Goal: Check status: Check status

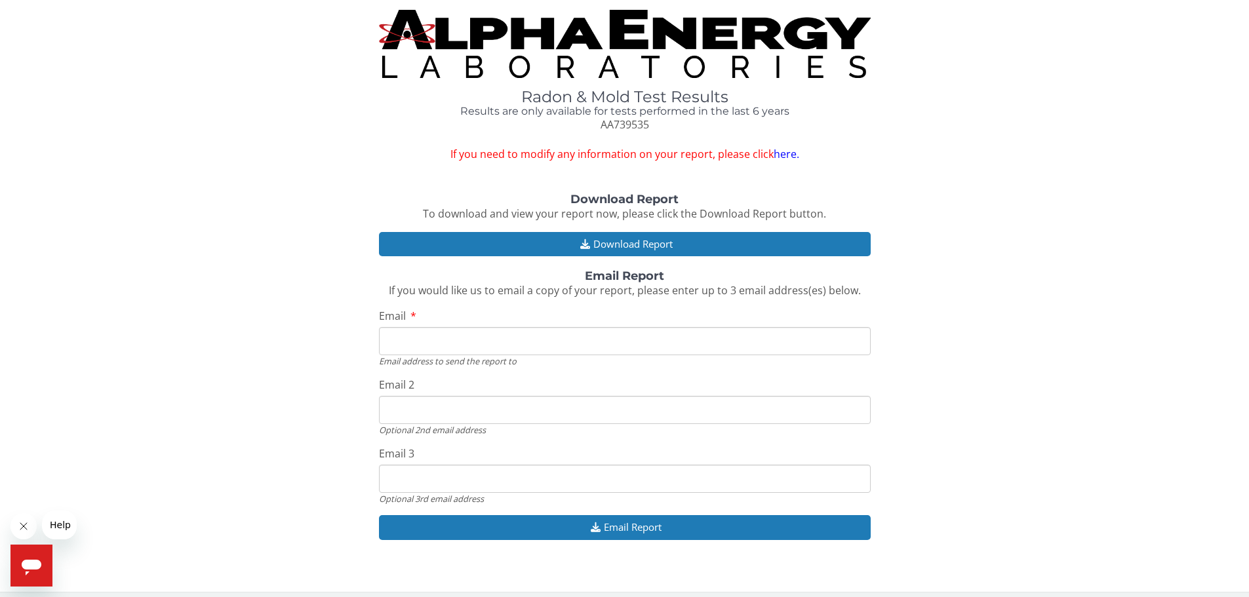
click at [435, 341] on input "Email" at bounding box center [625, 341] width 492 height 28
type input "[EMAIL_ADDRESS][DOMAIN_NAME]"
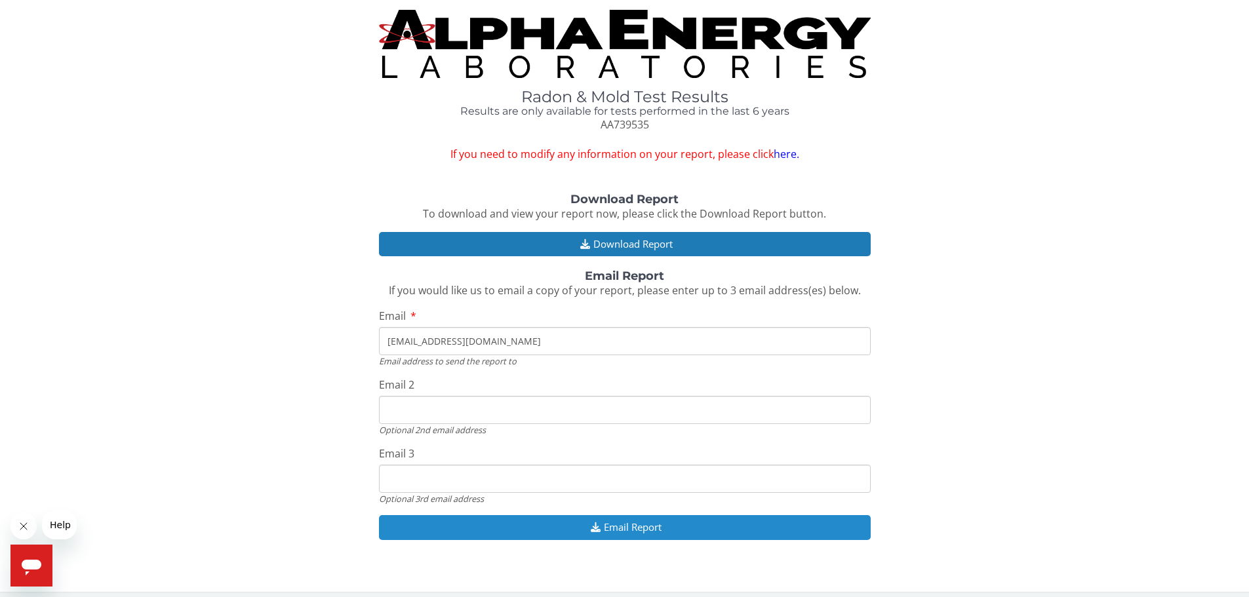
click at [627, 531] on button "Email Report" at bounding box center [625, 527] width 492 height 24
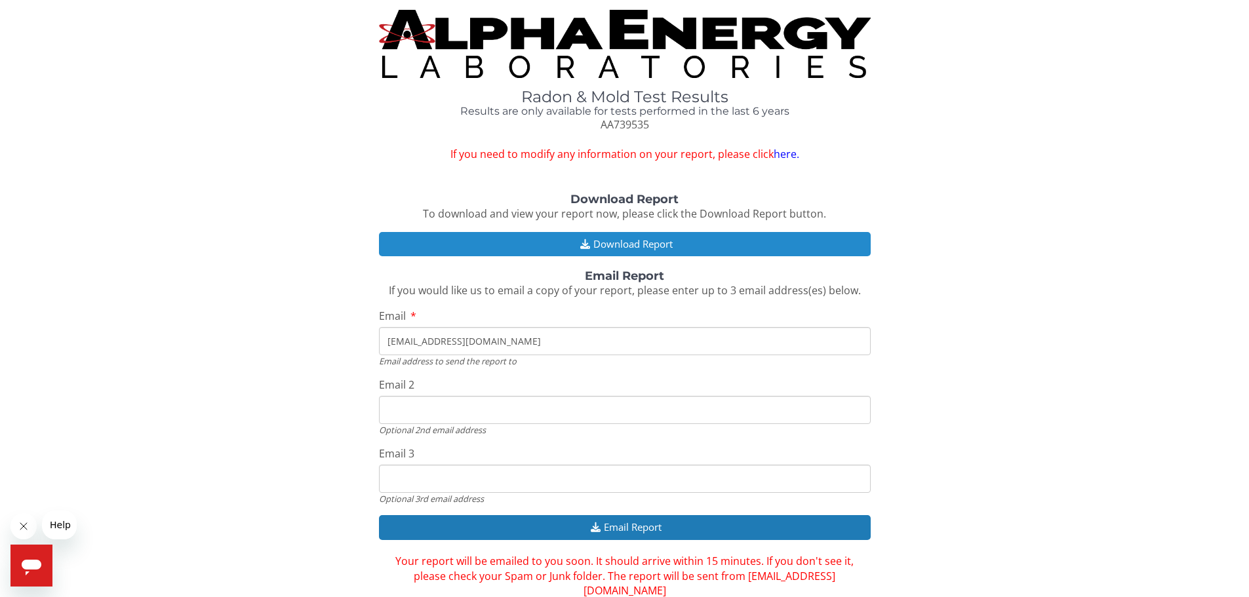
click at [622, 241] on button "Download Report" at bounding box center [625, 244] width 492 height 24
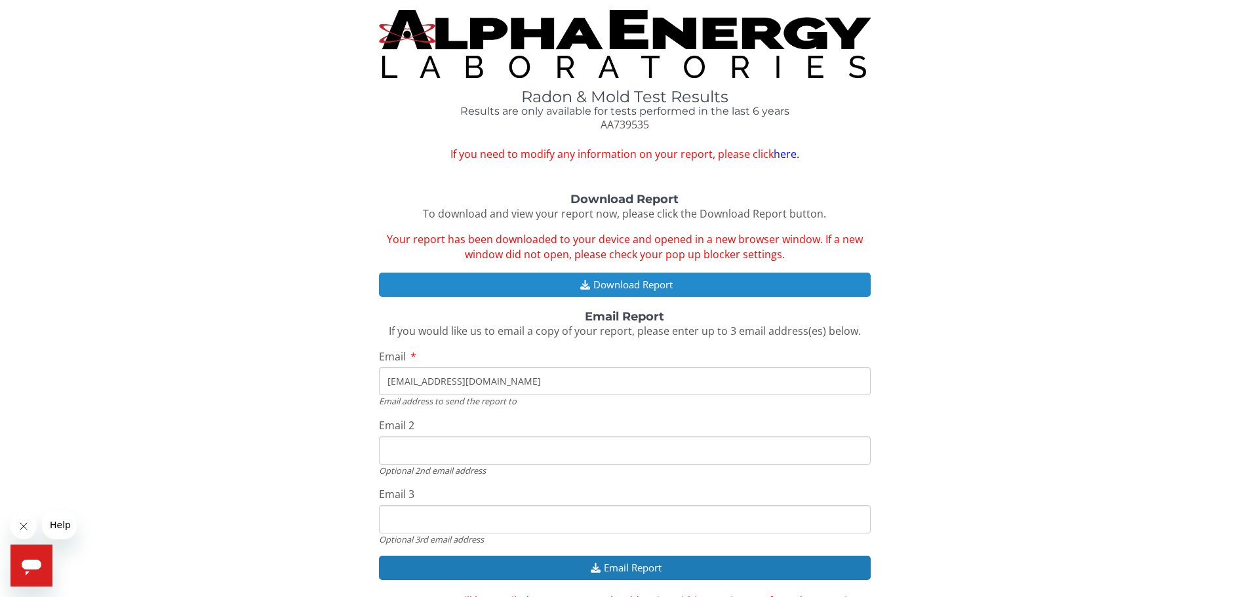
click at [611, 284] on button "Download Report" at bounding box center [625, 285] width 492 height 24
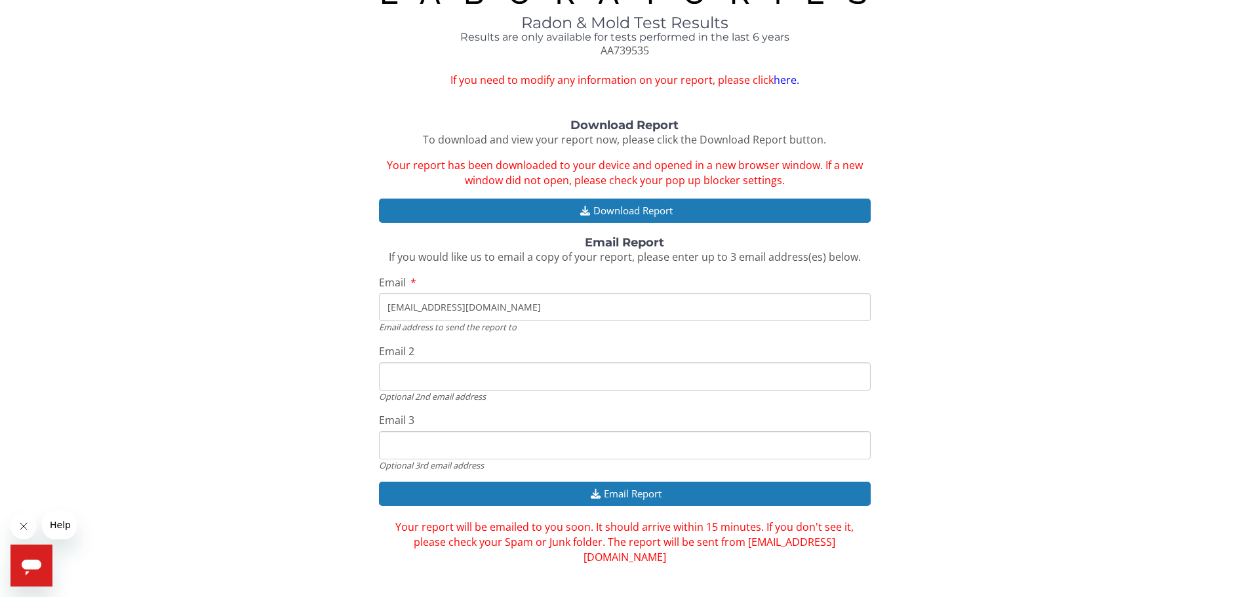
scroll to position [79, 0]
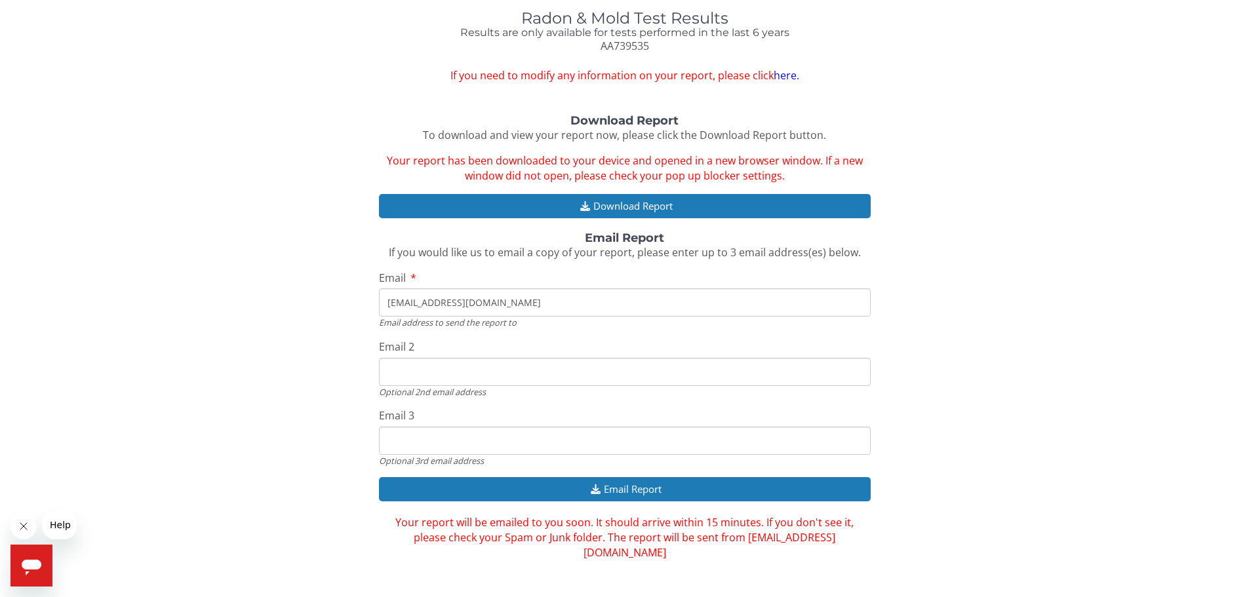
click at [56, 525] on span "Help" at bounding box center [60, 525] width 21 height 10
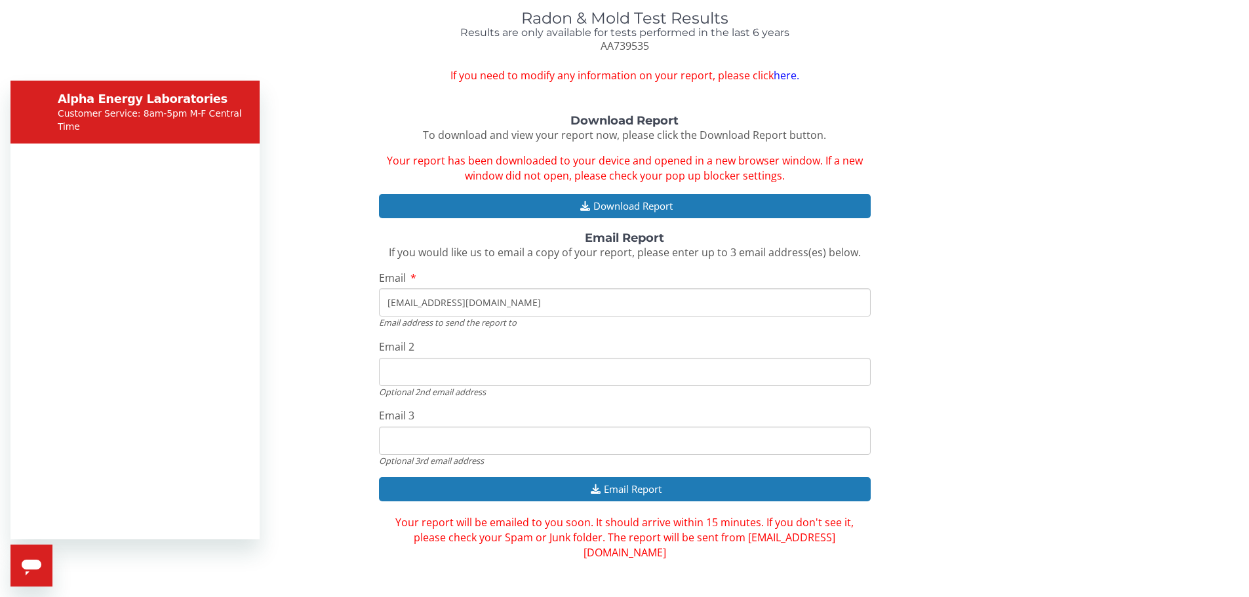
scroll to position [0, 0]
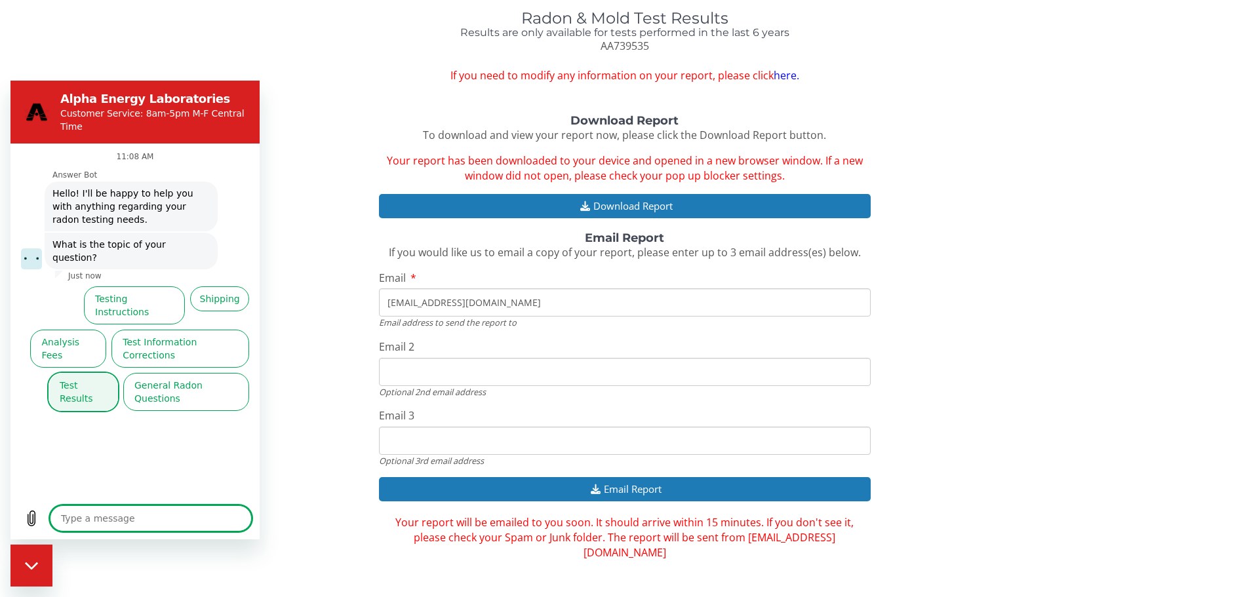
click at [98, 373] on button "Test Results" at bounding box center [84, 392] width 70 height 38
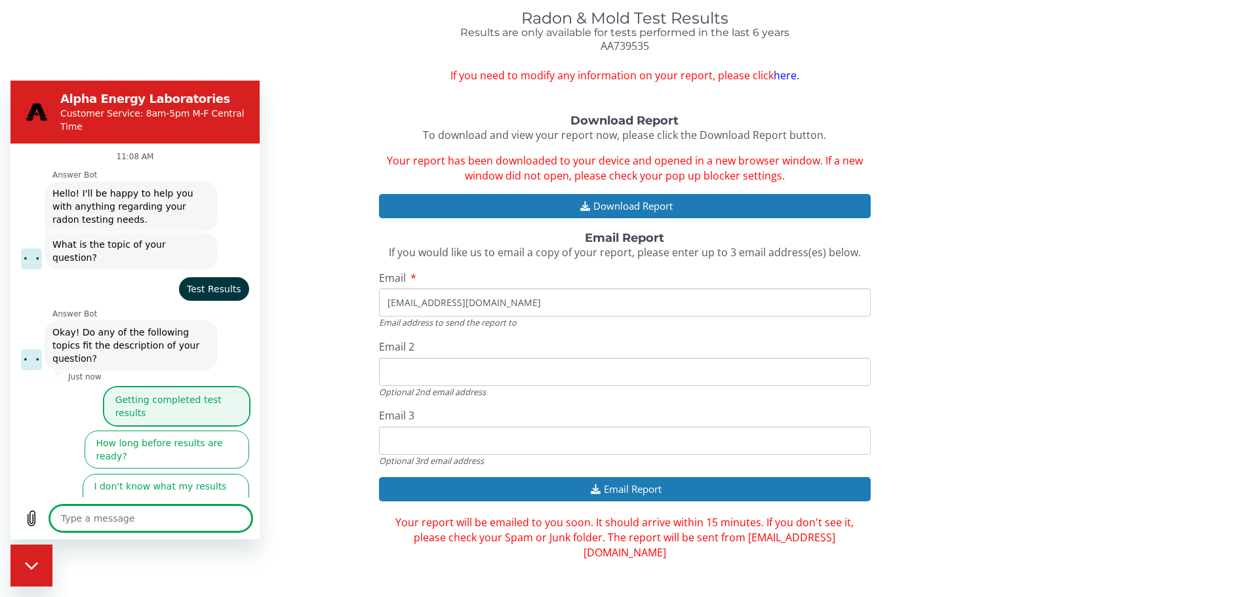
click at [168, 388] on button "Getting completed test results" at bounding box center [176, 407] width 145 height 38
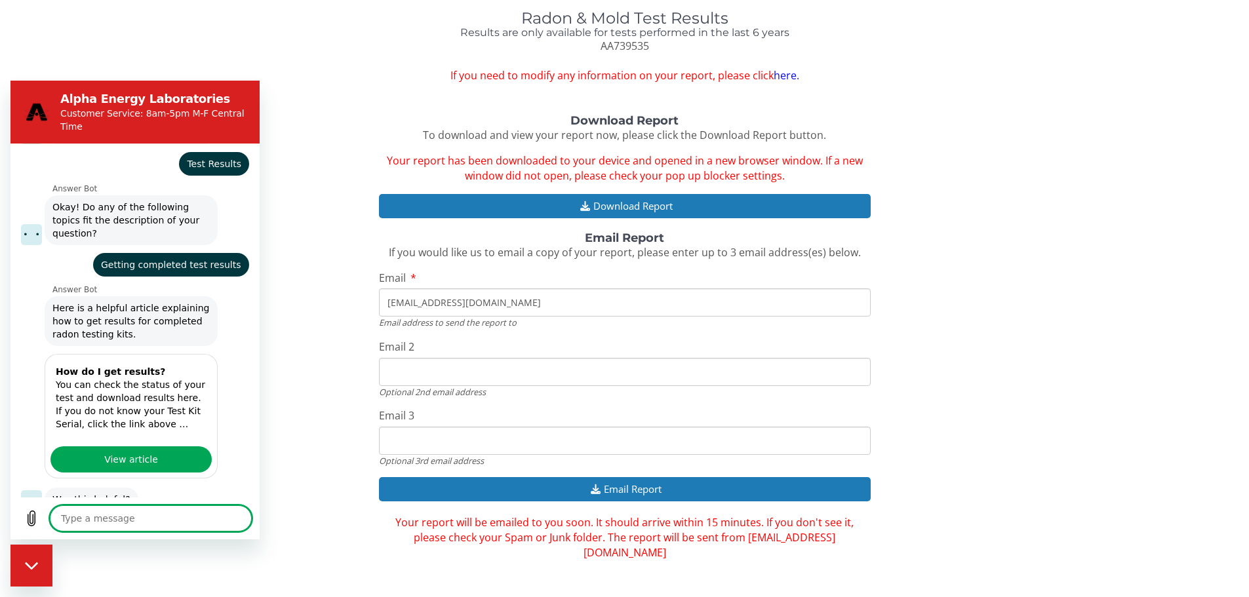
scroll to position [158, 0]
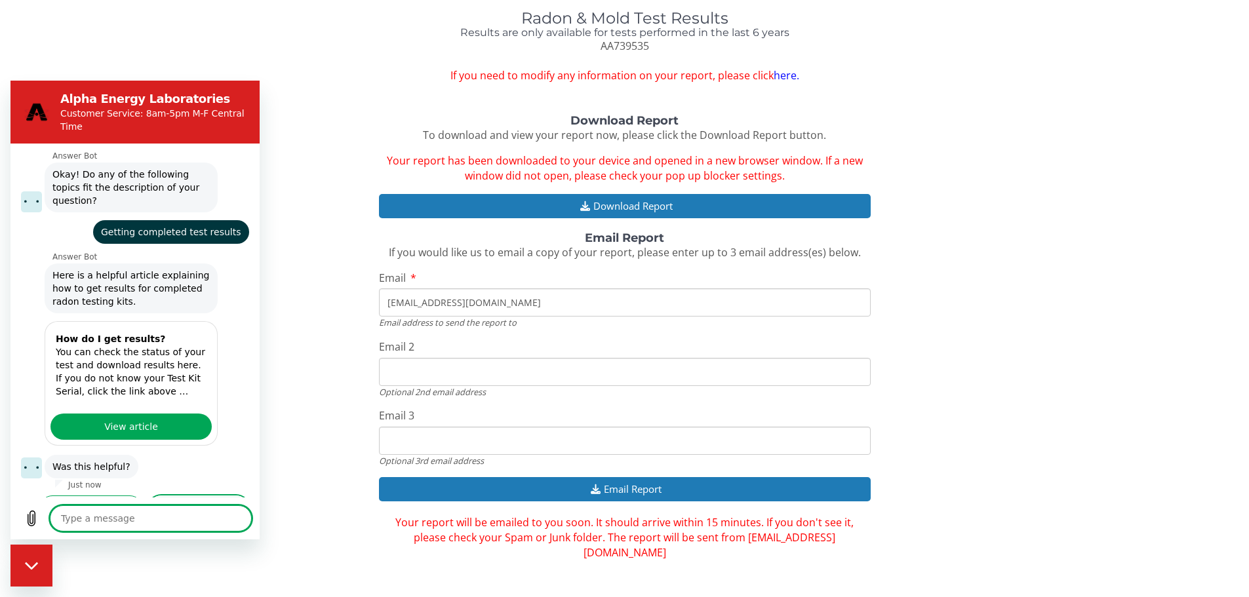
click at [207, 496] on button "No, I still need help" at bounding box center [198, 515] width 101 height 38
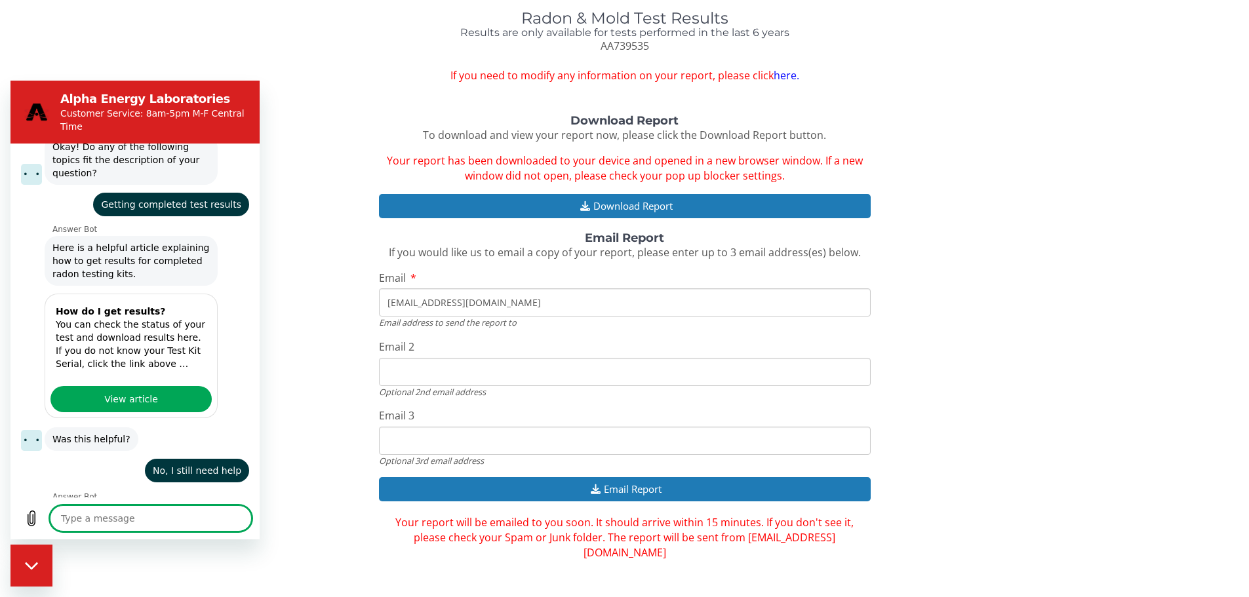
scroll to position [184, 0]
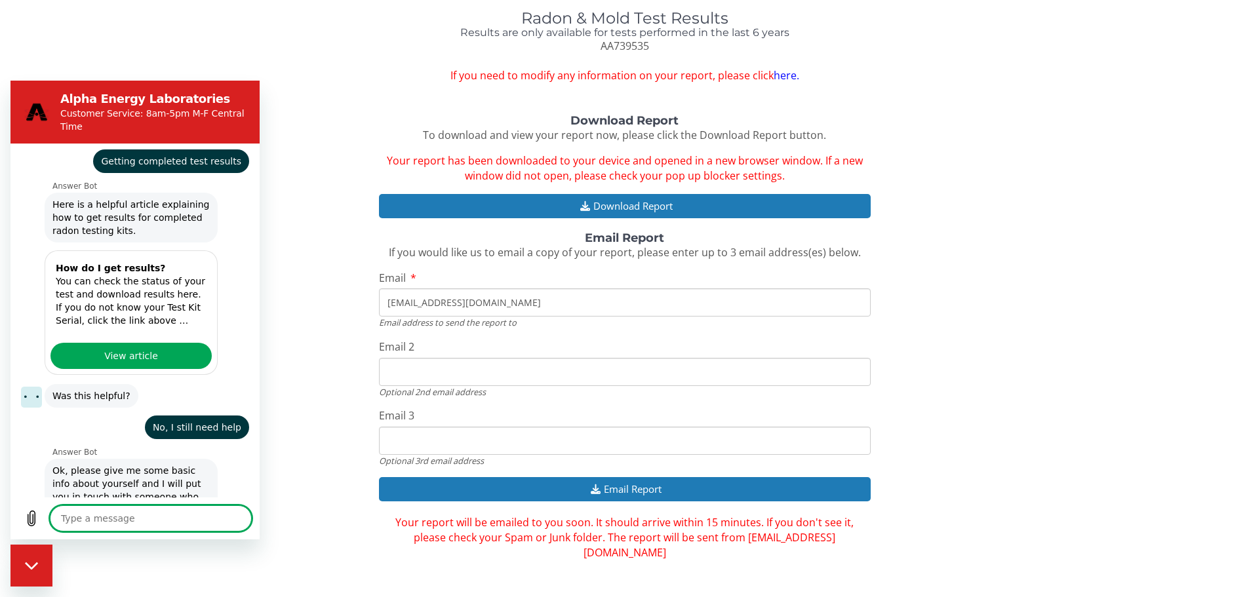
type textarea "x"
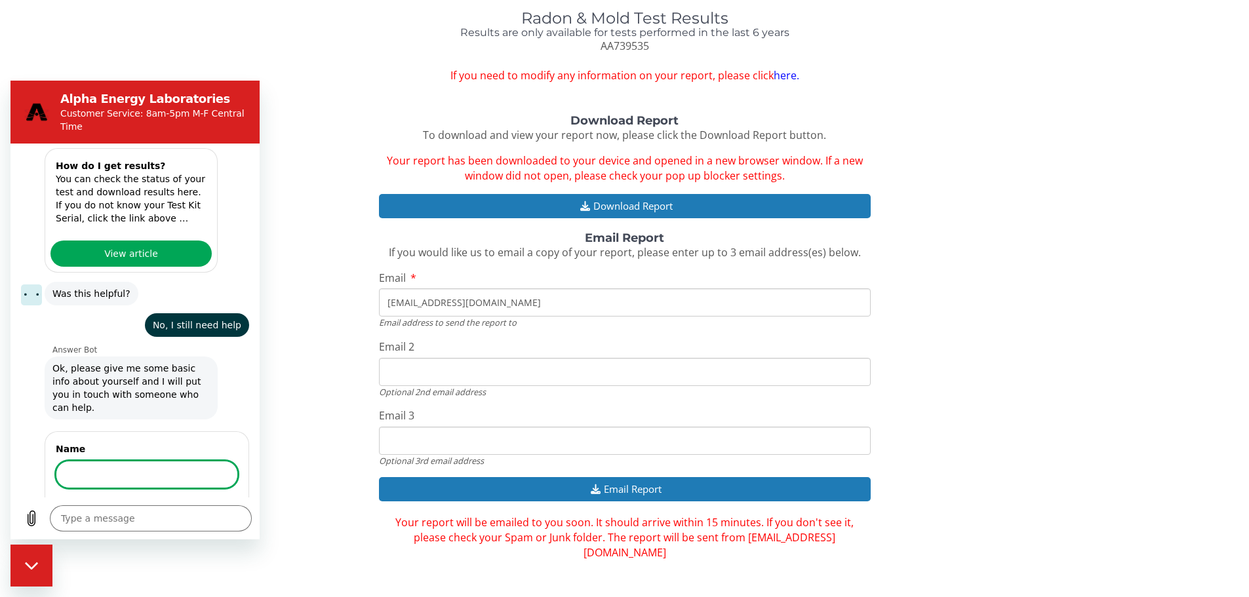
scroll to position [330, 0]
type input "[PERSON_NAME]"
click at [205, 504] on span "Next" at bounding box center [216, 512] width 22 height 16
type textarea "x"
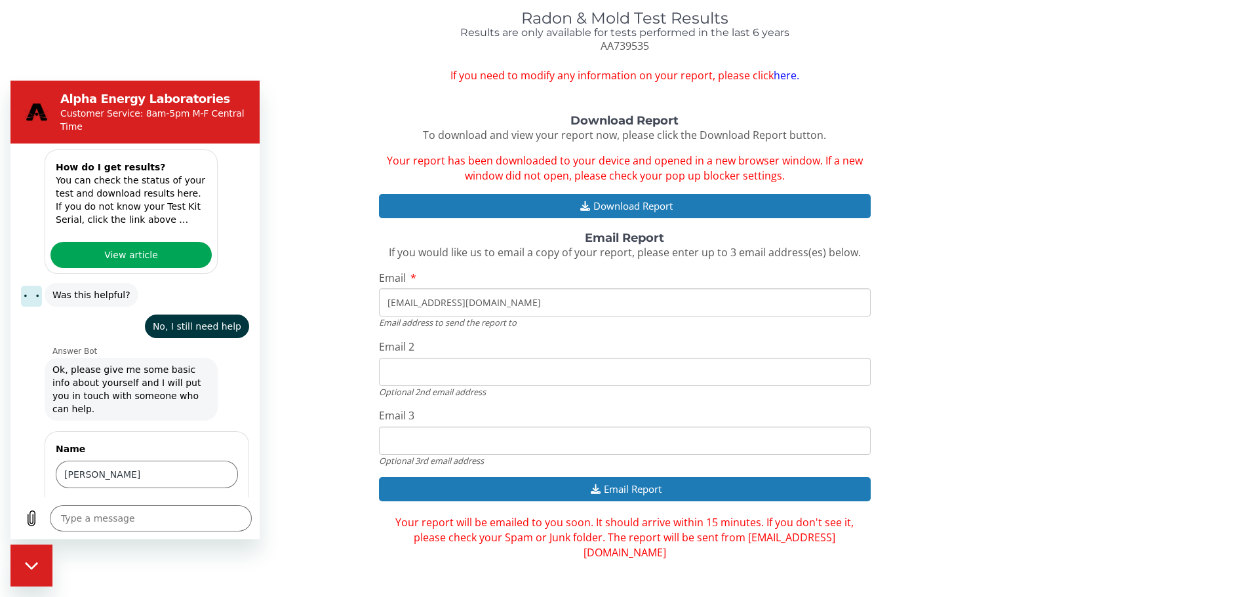
scroll to position [386, 0]
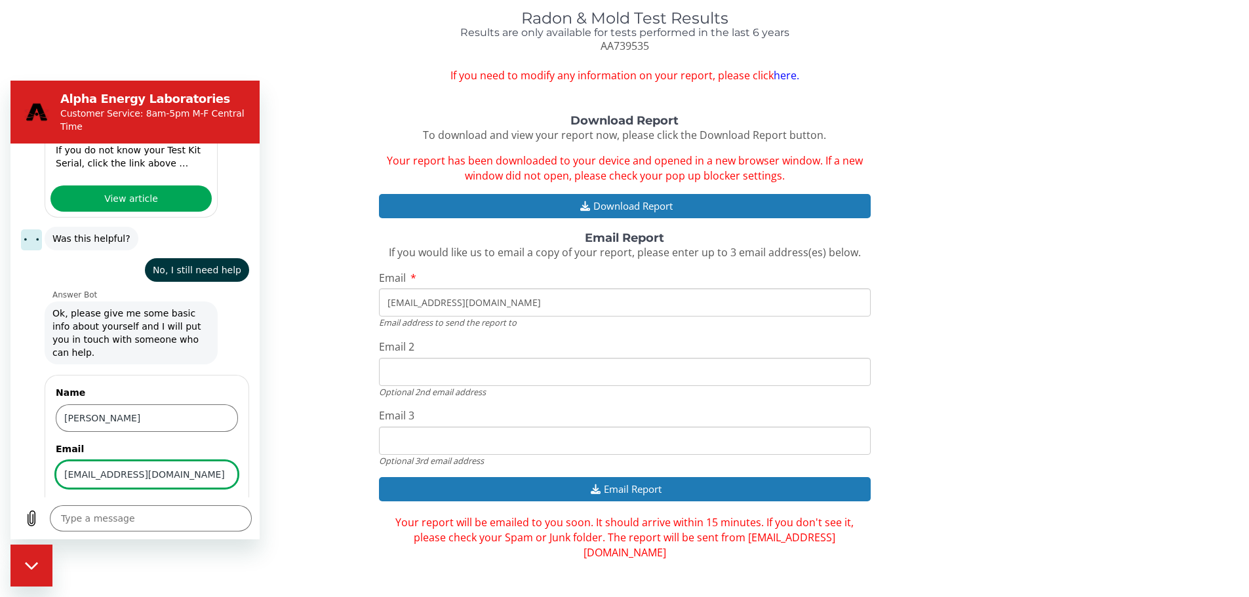
type input "[EMAIL_ADDRESS][DOMAIN_NAME]"
click at [205, 504] on span "Next" at bounding box center [216, 512] width 22 height 16
type textarea "x"
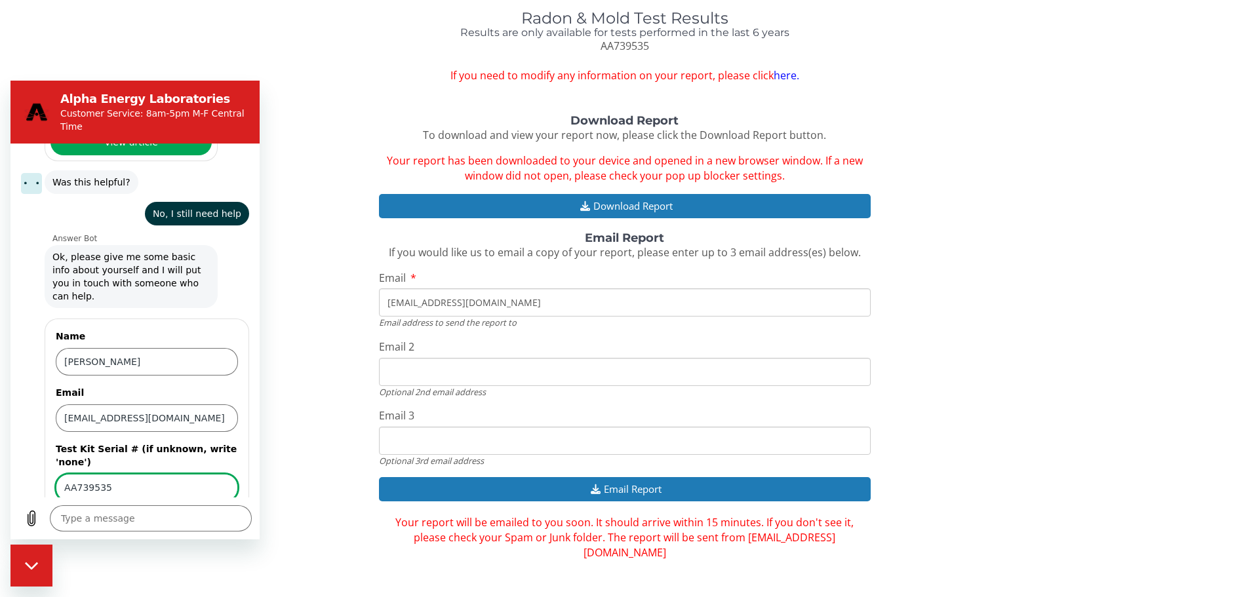
type input "AA739535"
click at [204, 517] on span "Send" at bounding box center [215, 525] width 23 height 16
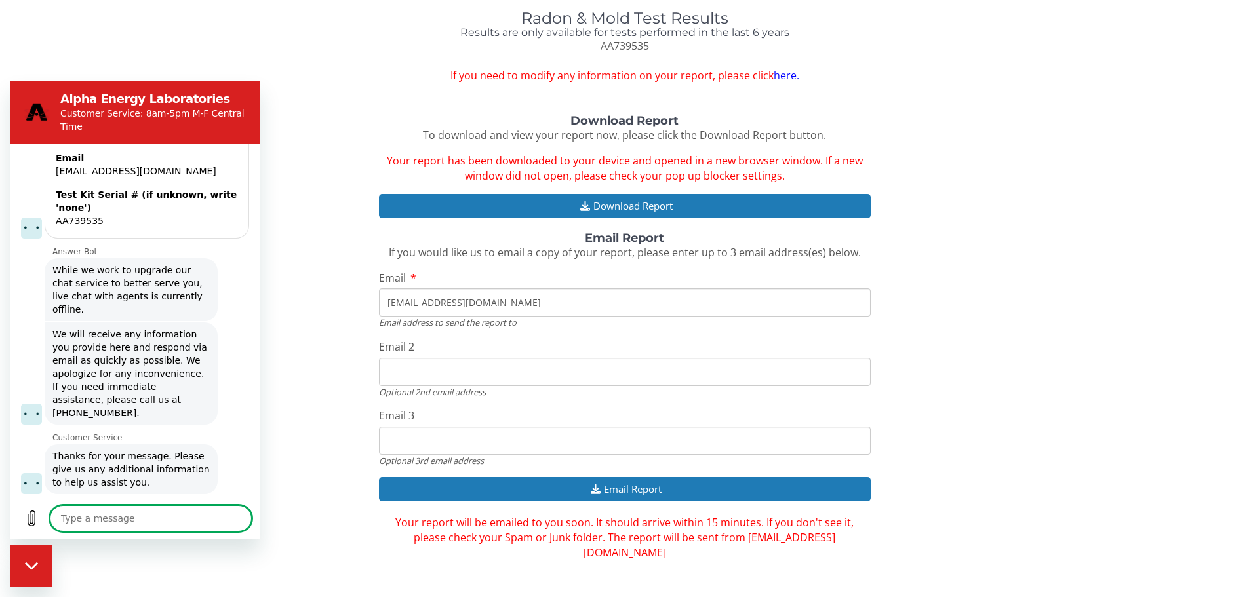
scroll to position [671, 0]
type textarea "x"
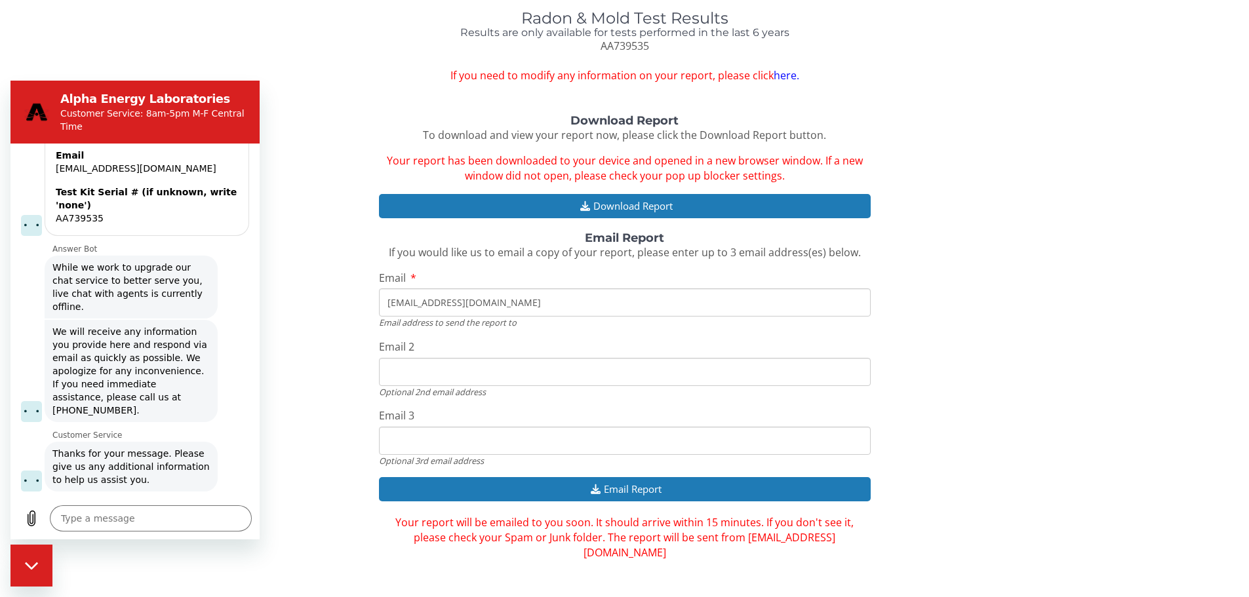
click at [365, 71] on div "Radon & Mold Test Results Results are only available for tests performed in the…" at bounding box center [624, 7] width 1229 height 152
